Goal: Transaction & Acquisition: Purchase product/service

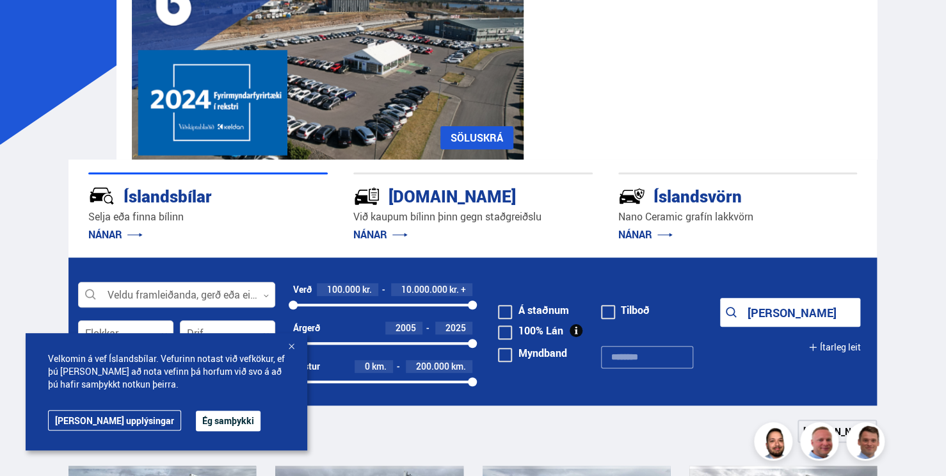
scroll to position [256, 0]
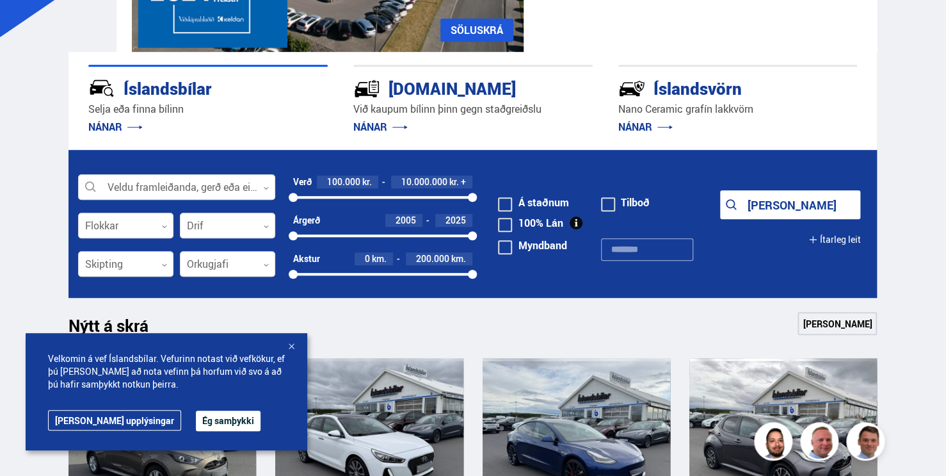
click at [287, 340] on div at bounding box center [291, 346] width 13 height 13
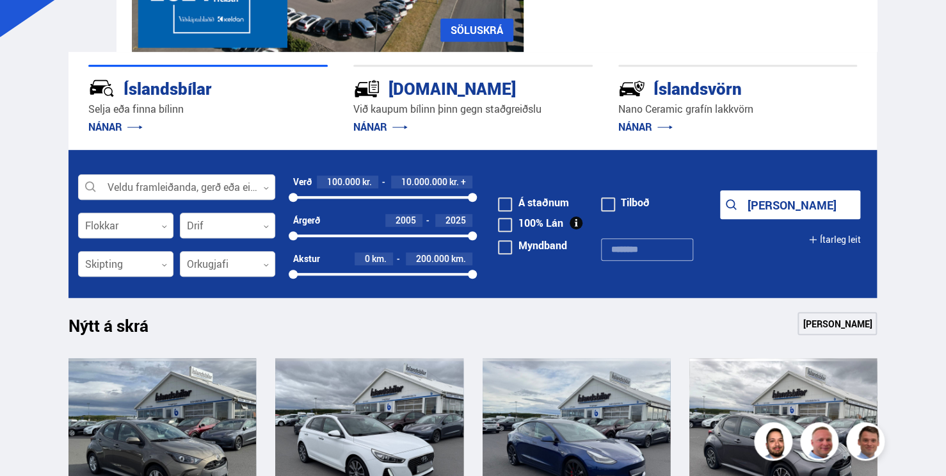
click at [256, 188] on form "Veldu framleiðanda, gerð eða eiginleika 0 Flokkar 0 Drif 0 Verð 100.000 kr. 10.…" at bounding box center [472, 224] width 808 height 148
click at [258, 200] on div at bounding box center [176, 188] width 197 height 26
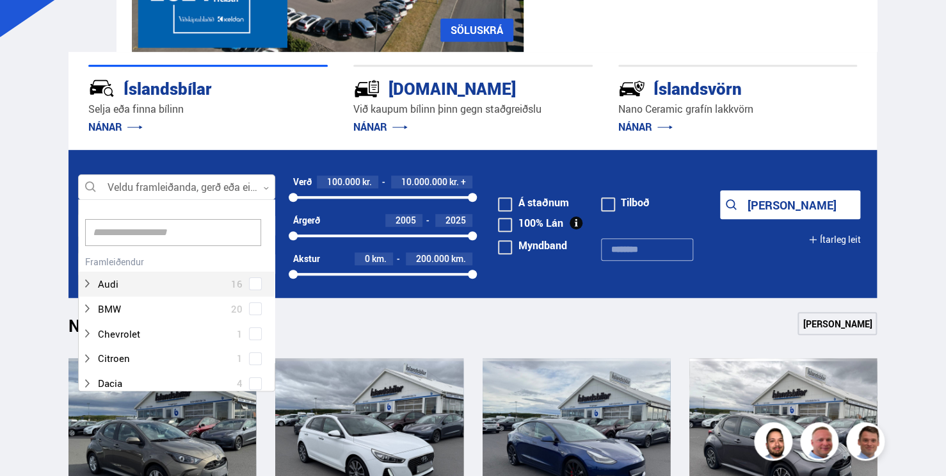
click at [258, 200] on div at bounding box center [176, 188] width 197 height 26
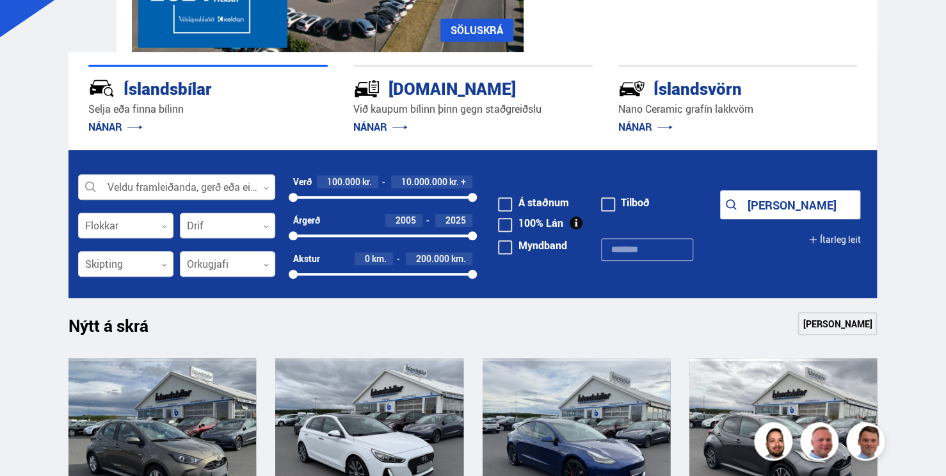
click at [258, 200] on div at bounding box center [176, 188] width 197 height 26
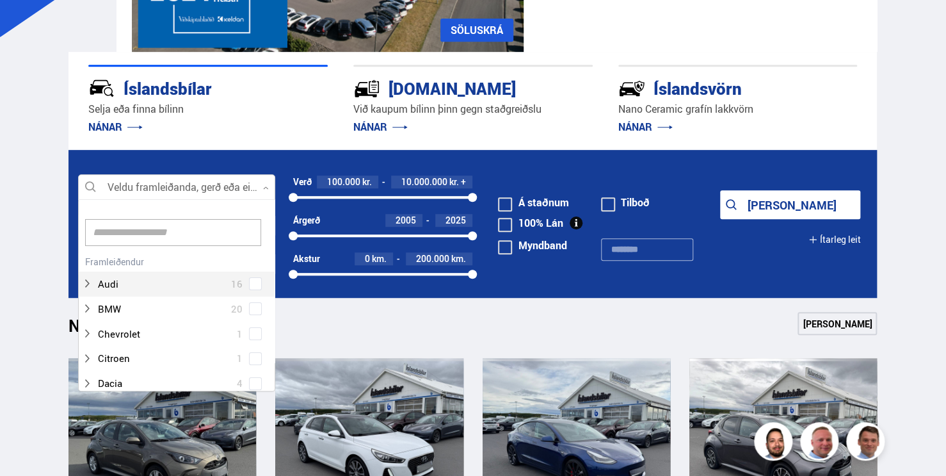
scroll to position [191, 264]
click at [258, 200] on div at bounding box center [176, 188] width 197 height 26
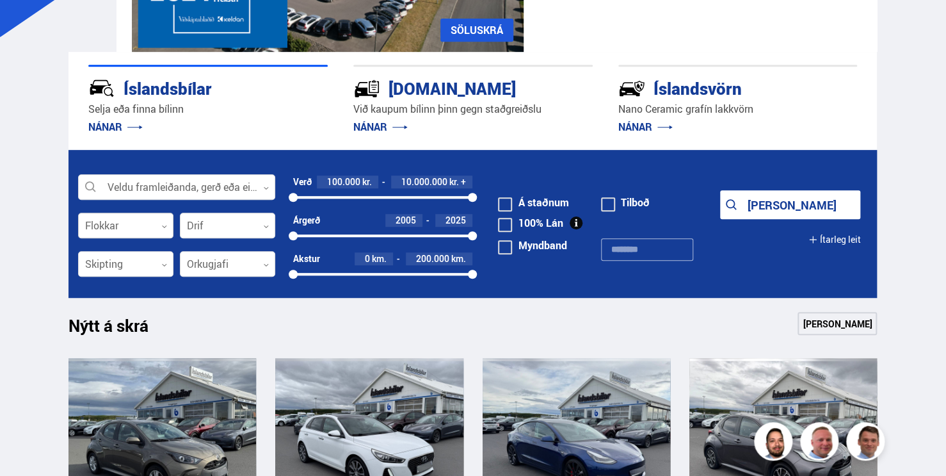
click at [83, 239] on div at bounding box center [125, 226] width 95 height 26
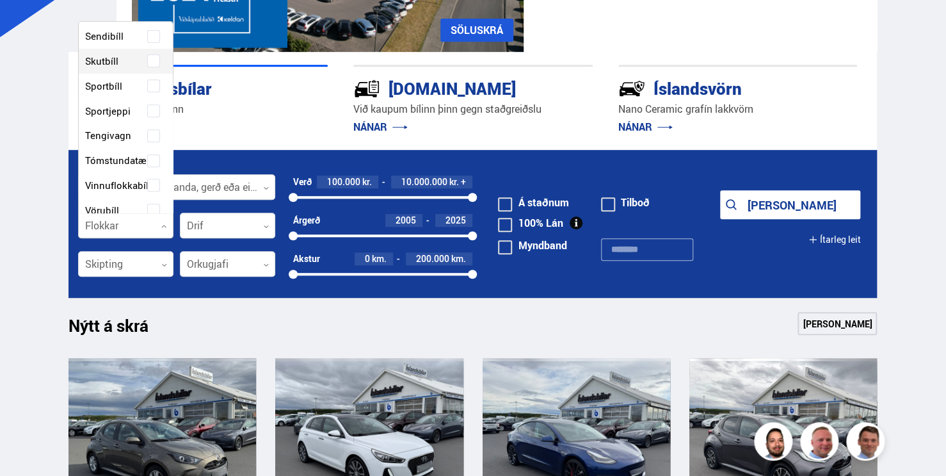
scroll to position [300, 0]
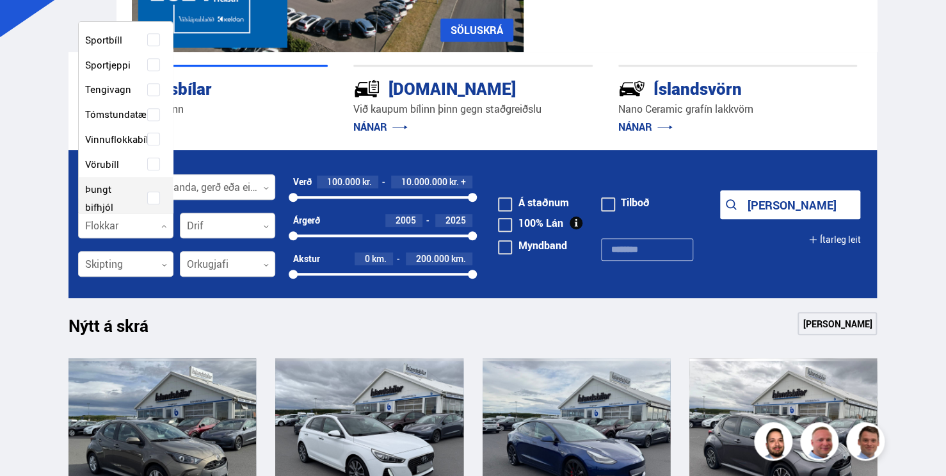
click at [191, 239] on div at bounding box center [227, 226] width 95 height 26
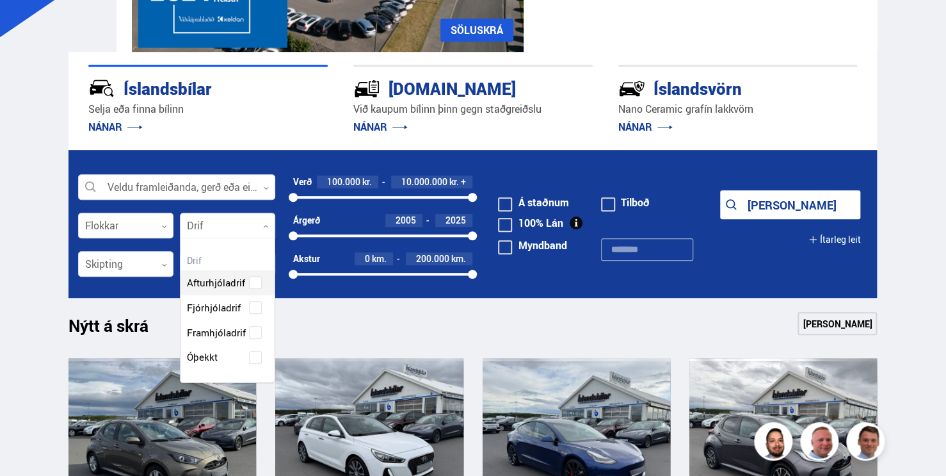
scroll to position [143, 130]
click at [191, 239] on div at bounding box center [227, 226] width 95 height 26
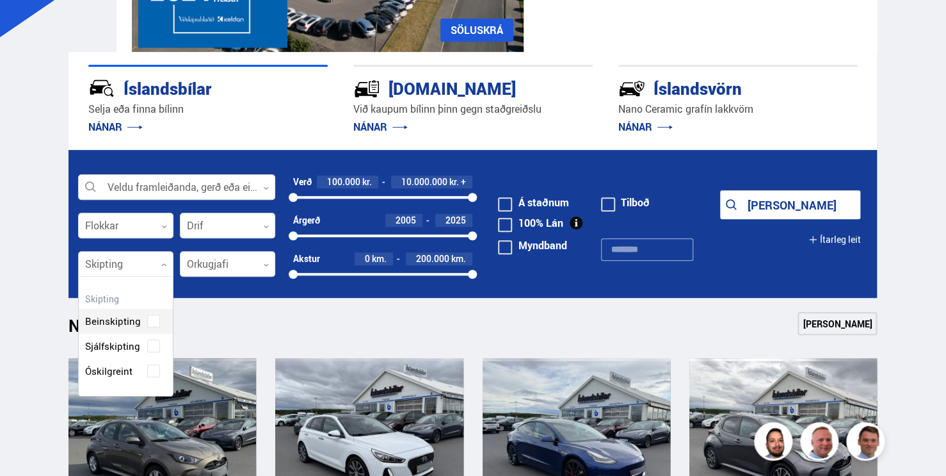
click at [130, 277] on div at bounding box center [125, 265] width 95 height 26
click at [82, 372] on div "Beinskipting Sjálfskipting Óskilgreint" at bounding box center [126, 335] width 94 height 93
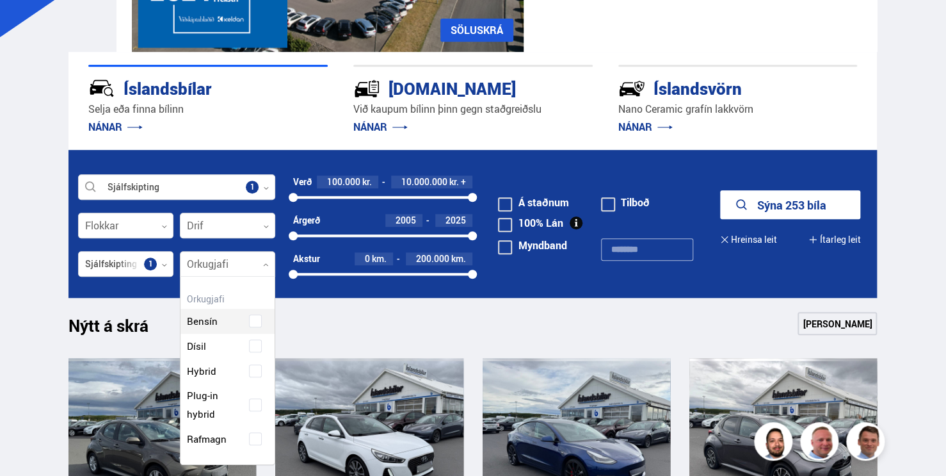
click at [189, 277] on div at bounding box center [227, 265] width 95 height 26
click at [195, 303] on div "Hreinsa valið Bensín Dísil Hybrid Plug-in hybrid Rafmagn" at bounding box center [227, 370] width 95 height 189
click at [201, 277] on div at bounding box center [227, 265] width 95 height 26
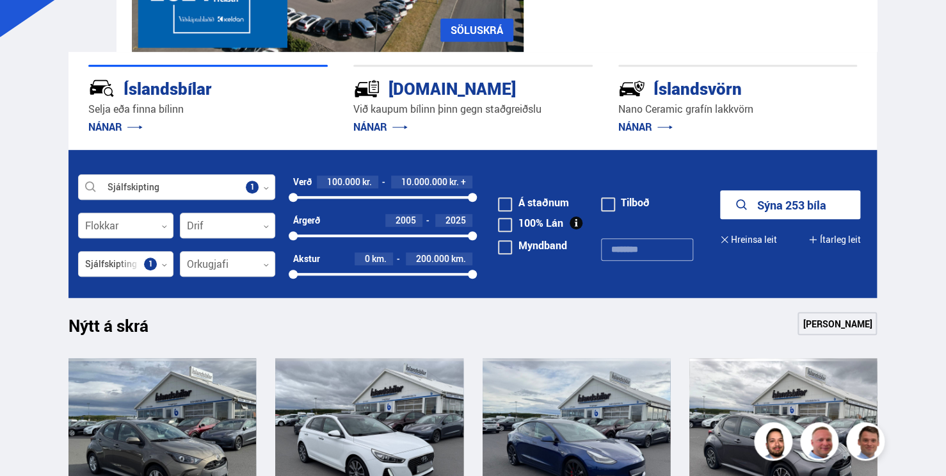
drag, startPoint x: 506, startPoint y: 224, endPoint x: 311, endPoint y: 209, distance: 195.8
click at [460, 214] on div "Verð 100.000 kr. 10.000.000 kr. + 100000 10000000" at bounding box center [382, 194] width 179 height 38
drag, startPoint x: 312, startPoint y: 224, endPoint x: 345, endPoint y: 220, distance: 33.5
click at [324, 202] on div at bounding box center [319, 197] width 9 height 9
drag, startPoint x: 518, startPoint y: 227, endPoint x: 384, endPoint y: 249, distance: 135.6
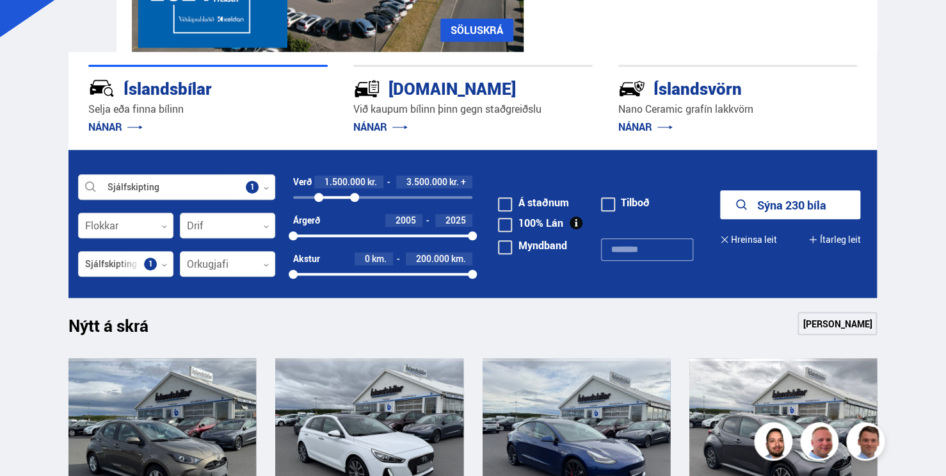
click at [384, 249] on form "Sjálfskipting Veldu framleiðanda, gerð eða eiginleika 1 Flokkar 0 Drif 0 Verð 1…" at bounding box center [472, 224] width 808 height 148
drag, startPoint x: 316, startPoint y: 262, endPoint x: 348, endPoint y: 256, distance: 32.0
click at [348, 241] on div "2008 2025" at bounding box center [382, 236] width 179 height 12
drag, startPoint x: 350, startPoint y: 254, endPoint x: 360, endPoint y: 259, distance: 11.4
click at [383, 241] on div "Árgerð 2008 2025 2008 2025" at bounding box center [382, 228] width 179 height 28
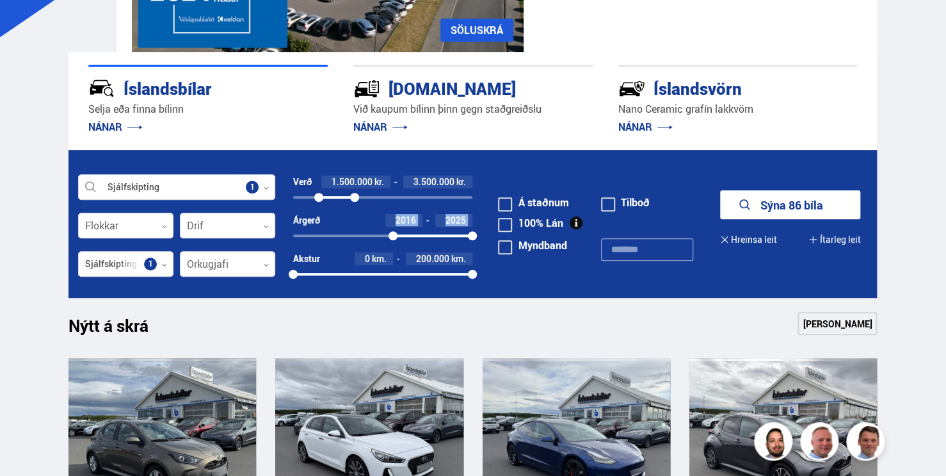
click at [397, 240] on div at bounding box center [392, 235] width 9 height 9
drag, startPoint x: 513, startPoint y: 300, endPoint x: 458, endPoint y: 309, distance: 56.5
click at [458, 286] on div "Akstur 0 km. 140.000 km. 0 141931" at bounding box center [382, 269] width 179 height 34
click at [843, 219] on button "Sýna 49 bíla" at bounding box center [790, 204] width 141 height 29
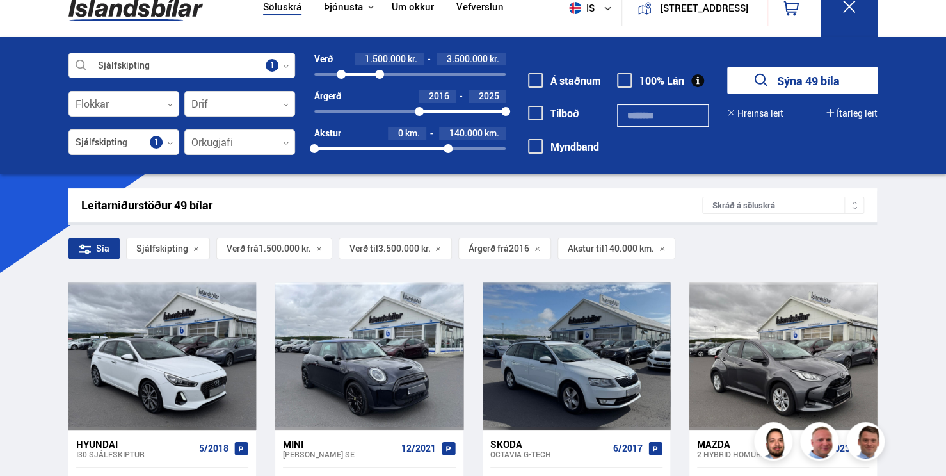
scroll to position [64, 0]
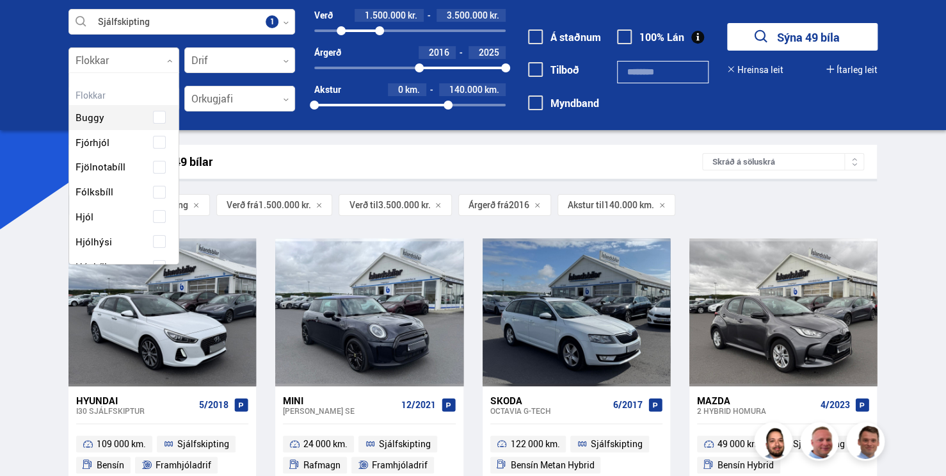
click at [77, 65] on div at bounding box center [123, 61] width 111 height 26
click at [94, 148] on label "Jeppi" at bounding box center [112, 138] width 81 height 19
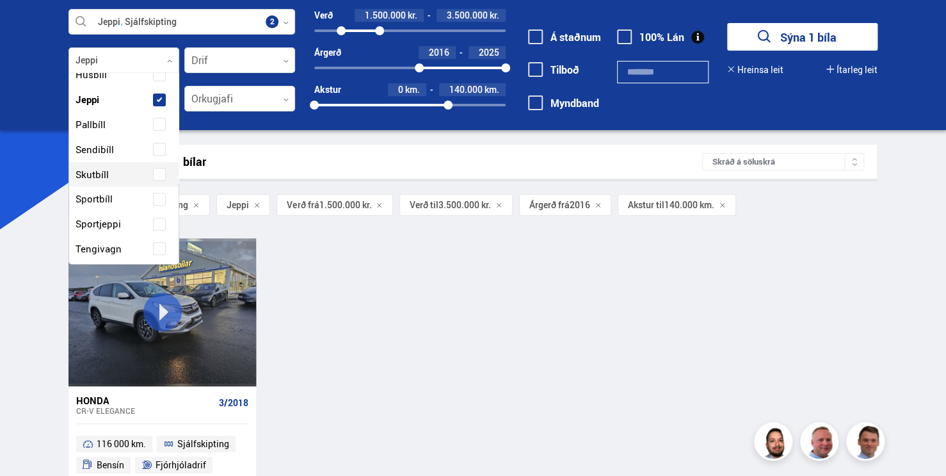
scroll to position [192, 0]
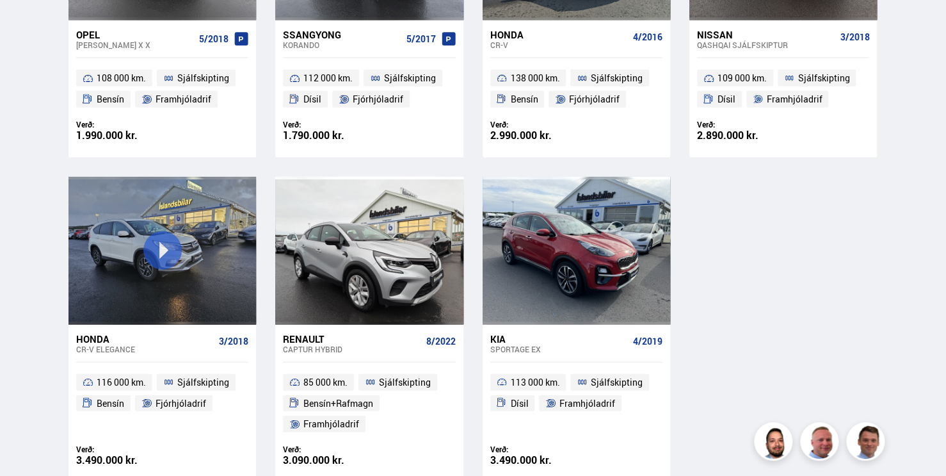
scroll to position [1405, 0]
